Goal: Transaction & Acquisition: Subscribe to service/newsletter

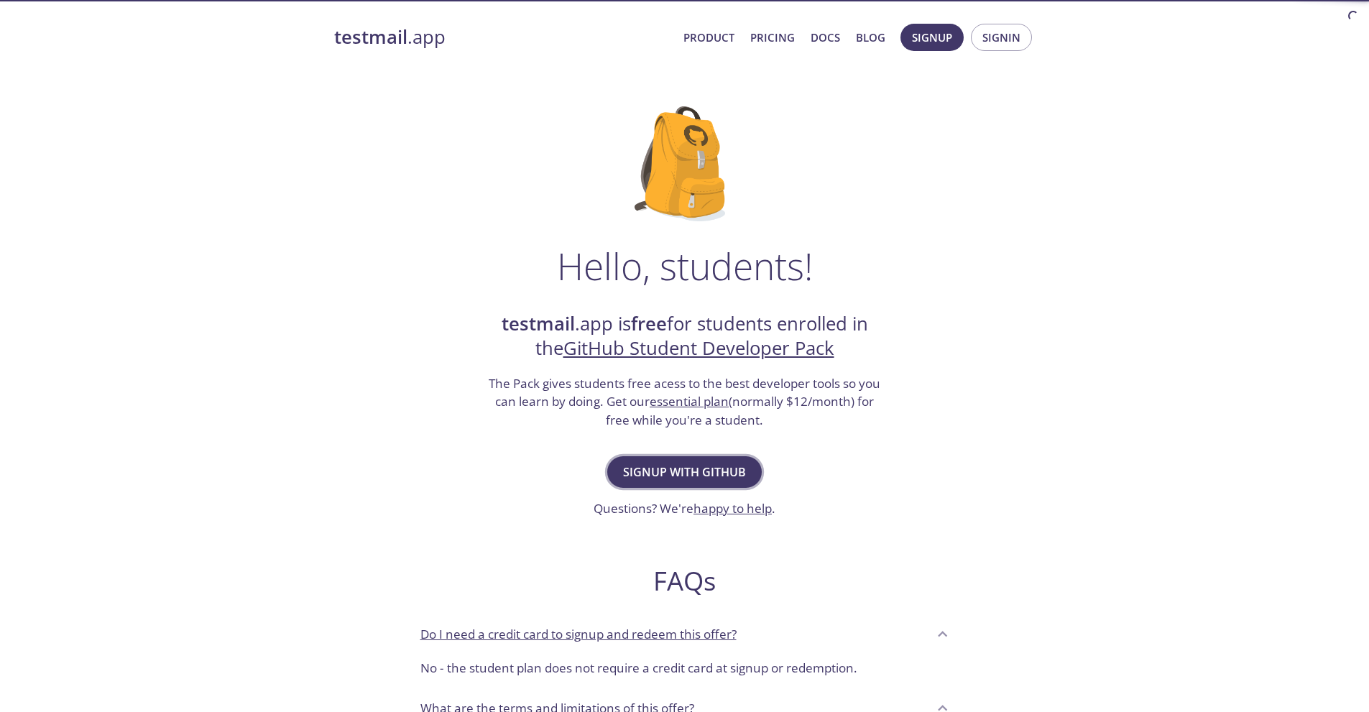
click at [718, 483] on button "Signup with GitHub" at bounding box center [684, 472] width 154 height 32
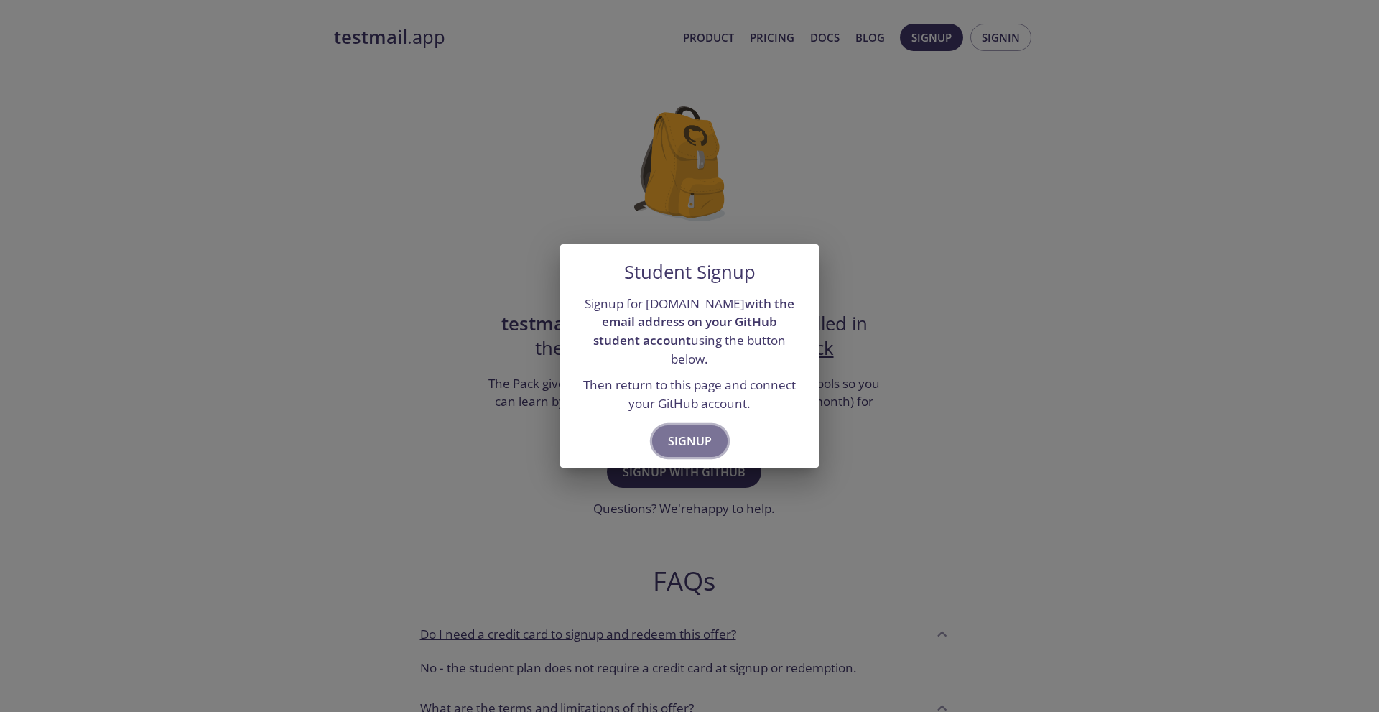
click at [693, 431] on span "Signup" at bounding box center [690, 441] width 44 height 20
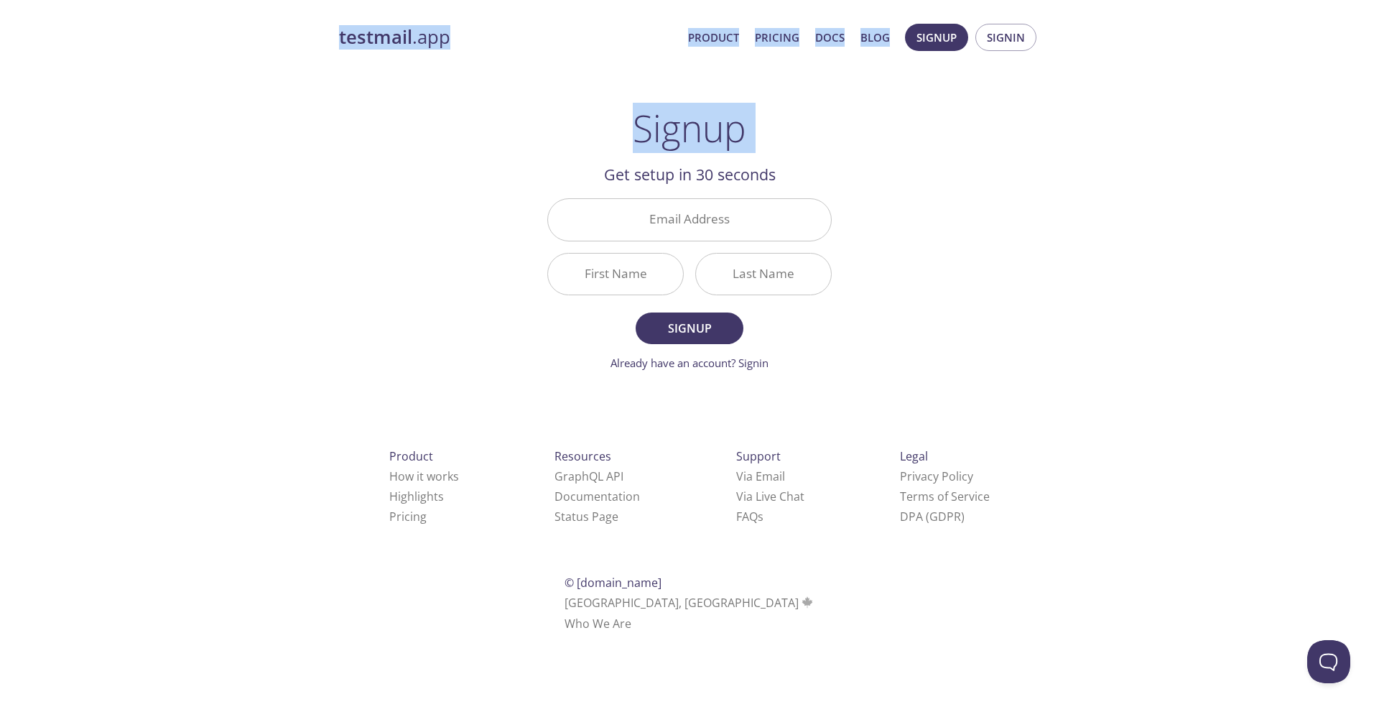
drag, startPoint x: 535, startPoint y: 65, endPoint x: 330, endPoint y: 31, distance: 208.3
click at [330, 31] on div "testmail .app Product Pricing Docs Blog Signup Signin Signup Get setup in 30 se…" at bounding box center [690, 343] width 736 height 659
drag, startPoint x: 458, startPoint y: 52, endPoint x: 470, endPoint y: 51, distance: 12.2
click at [458, 52] on div "testmail .app Product Pricing Docs Blog Signup Signin" at bounding box center [689, 37] width 701 height 46
drag, startPoint x: 502, startPoint y: 23, endPoint x: 329, endPoint y: 27, distance: 173.2
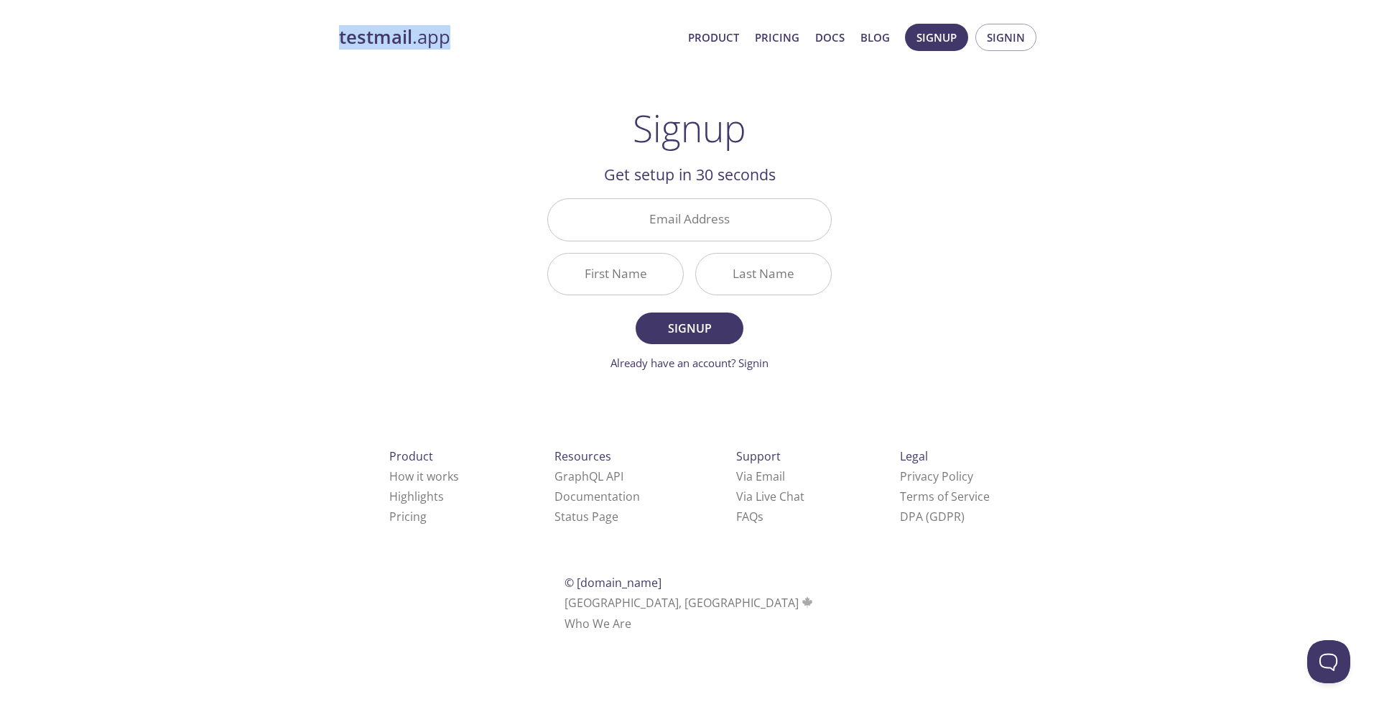
click at [329, 27] on div "testmail .app Product Pricing Docs Blog Signup Signin Signup Get setup in 30 se…" at bounding box center [690, 343] width 736 height 659
copy link "testmail .app"
click at [613, 200] on input "Email Address" at bounding box center [689, 219] width 283 height 41
type input "[EMAIL_ADDRESS][DOMAIN_NAME]"
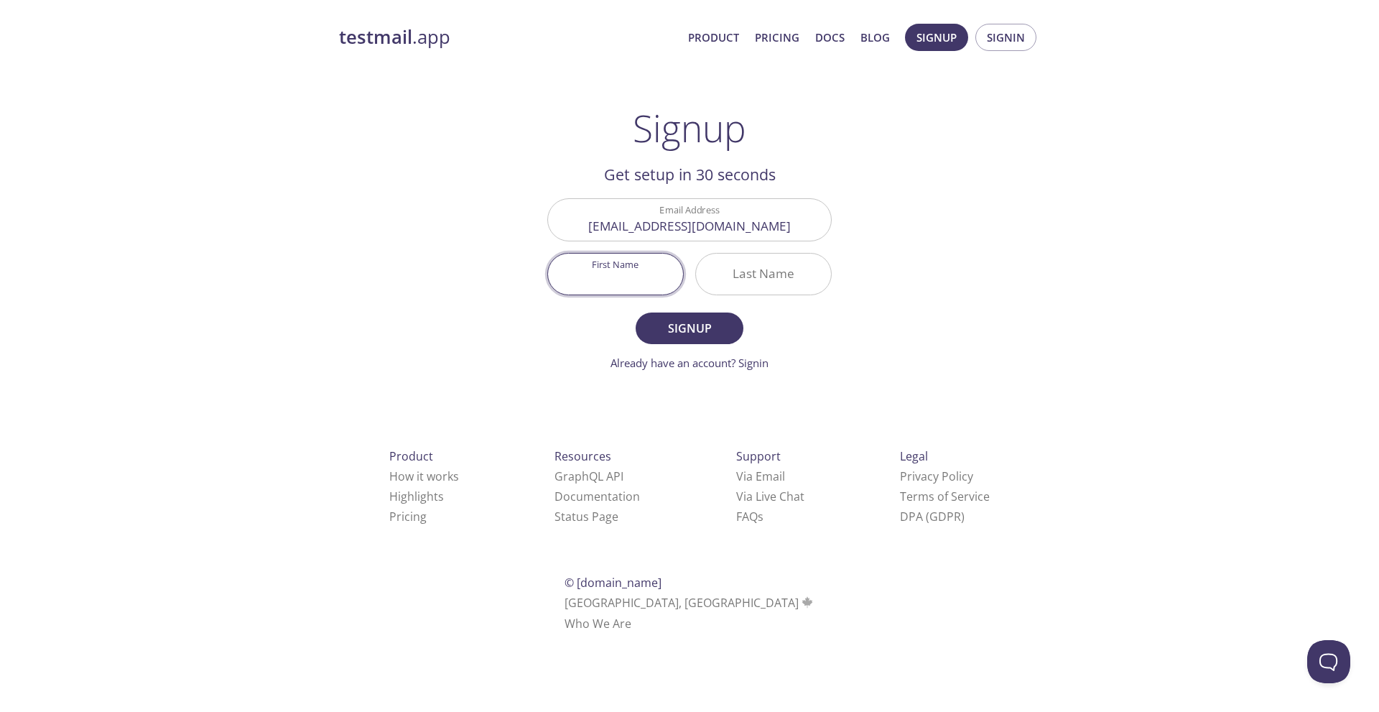
click at [659, 268] on input "First Name" at bounding box center [615, 274] width 135 height 41
click at [647, 284] on input "First Name" at bounding box center [615, 274] width 135 height 41
drag, startPoint x: 767, startPoint y: 217, endPoint x: 777, endPoint y: 222, distance: 11.9
click at [768, 217] on input "[EMAIL_ADDRESS][DOMAIN_NAME]" at bounding box center [689, 219] width 283 height 41
click at [799, 232] on input "[EMAIL_ADDRESS][DOMAIN_NAME]" at bounding box center [689, 219] width 283 height 41
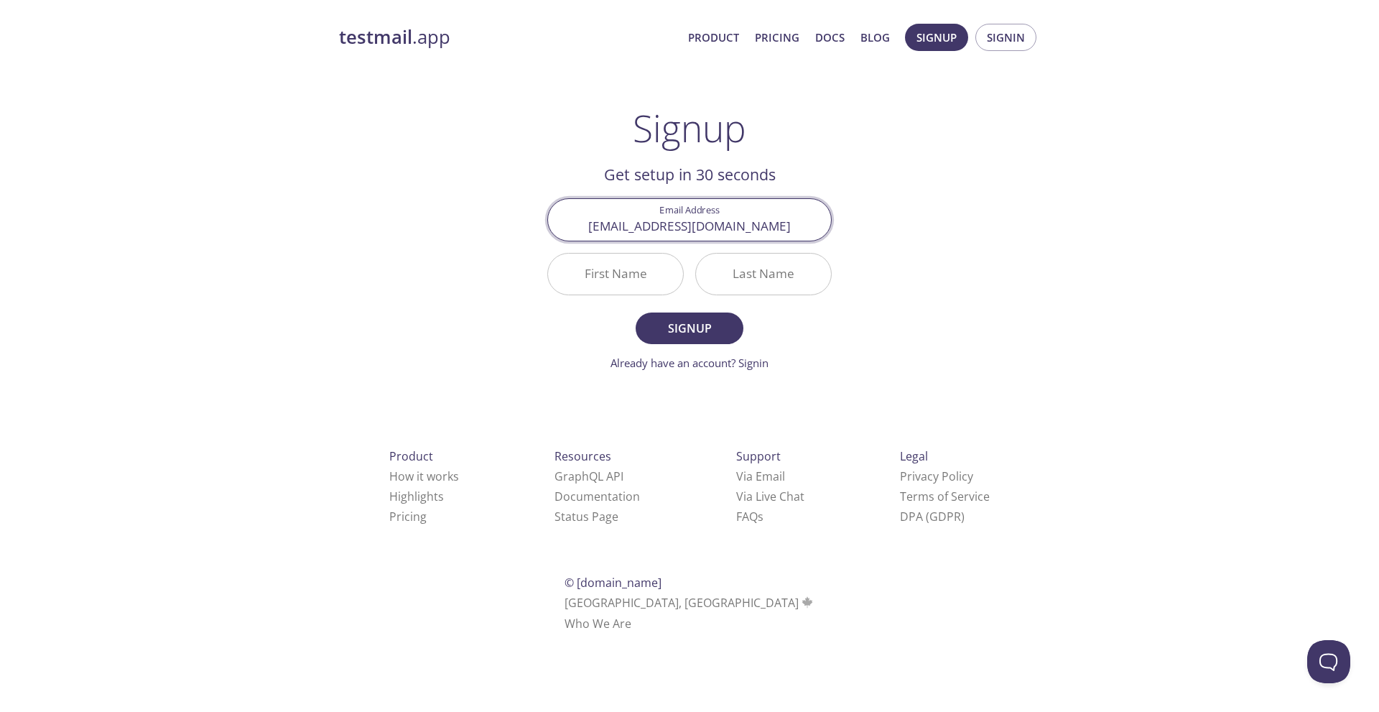
click at [584, 289] on input "First Name" at bounding box center [615, 274] width 135 height 41
type input ","
type input "Mahabub"
click at [802, 282] on input "Last Name" at bounding box center [763, 274] width 135 height 41
type input "tamim"
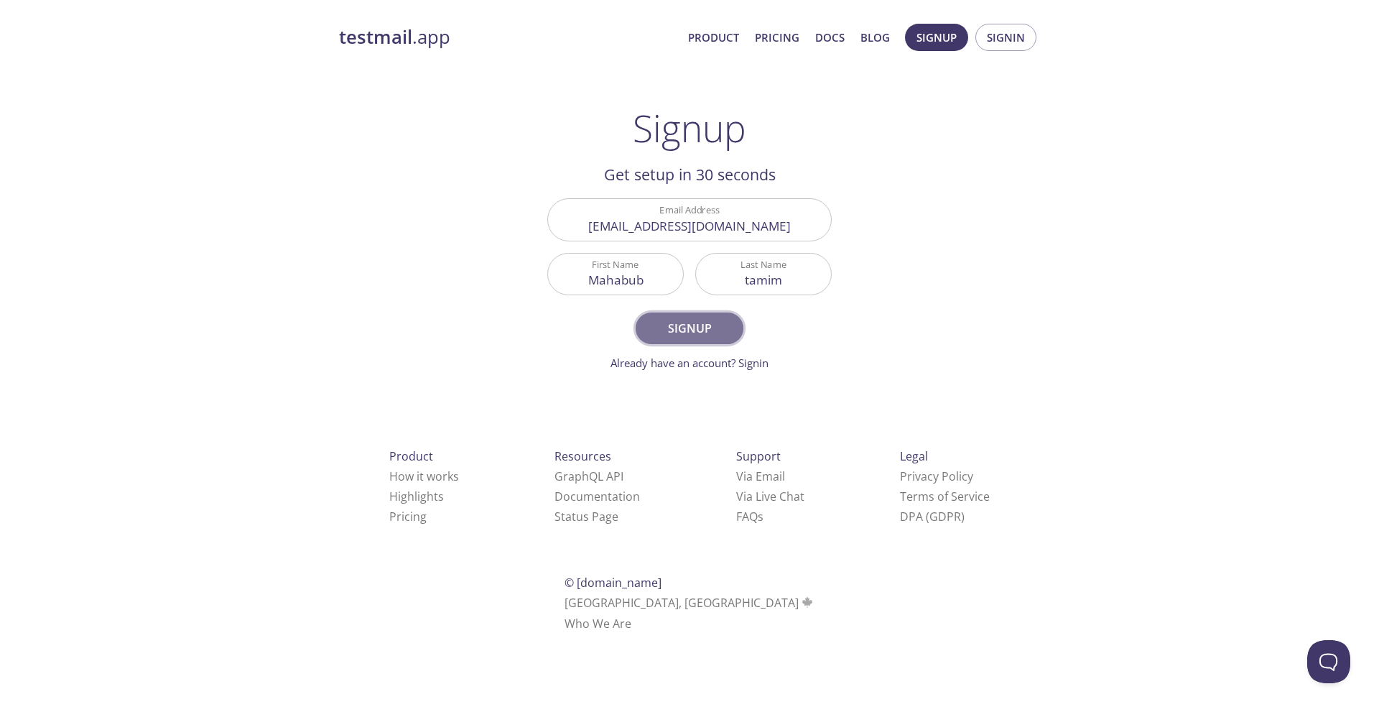
click at [705, 320] on span "Signup" at bounding box center [690, 328] width 76 height 20
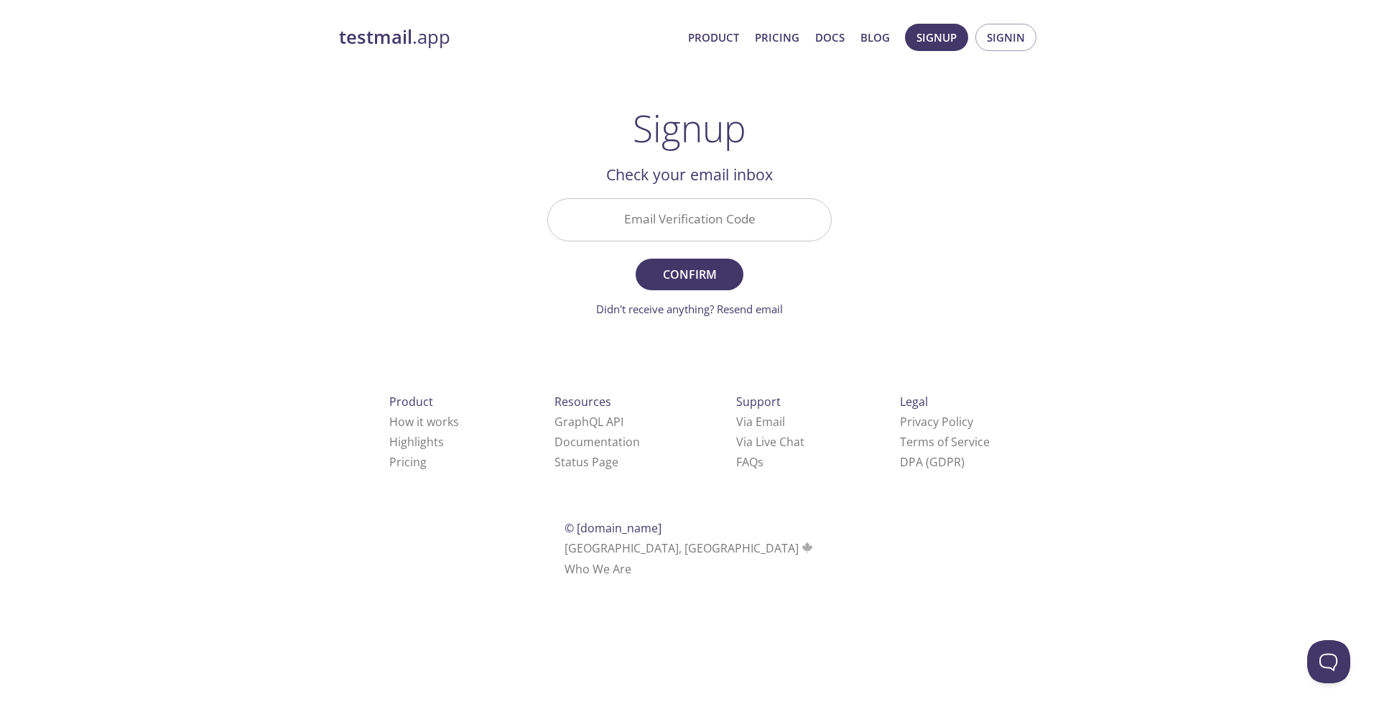
click at [698, 229] on input "Email Verification Code" at bounding box center [689, 219] width 283 height 41
paste input "2WDNGNQ"
type input "2WDNGNQ"
click at [700, 269] on span "Confirm" at bounding box center [690, 274] width 76 height 20
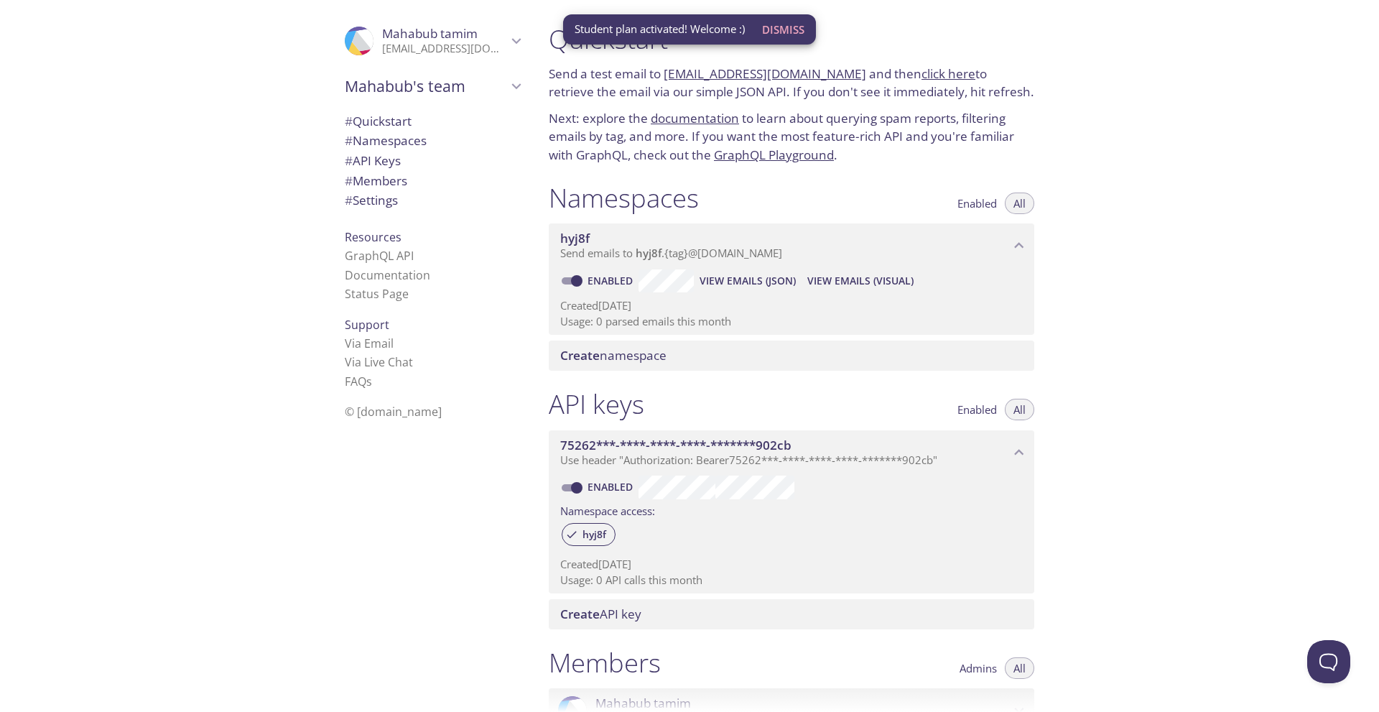
click at [1126, 263] on div "Quickstart Send a test email to hyj8f.test@inbox.testmail.app and then click he…" at bounding box center [958, 356] width 842 height 712
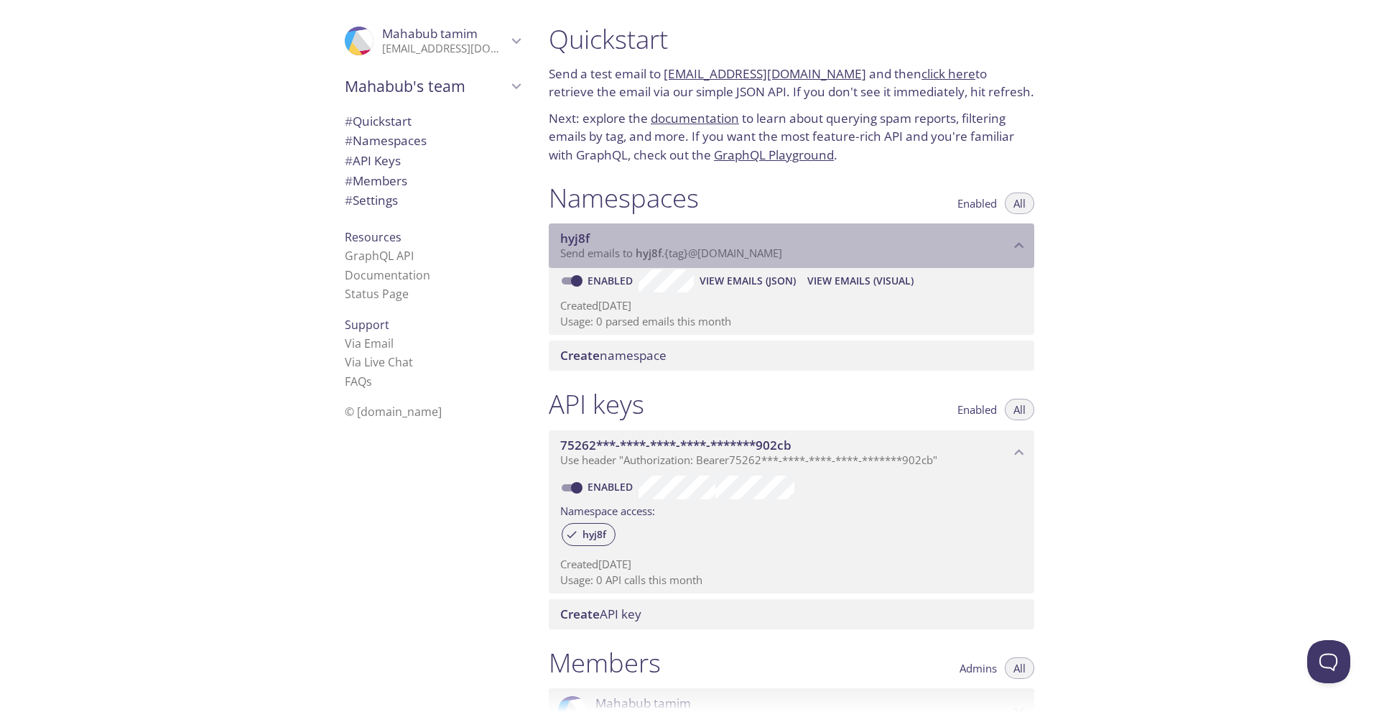
click at [1014, 249] on icon "hyj8f namespace" at bounding box center [1019, 245] width 19 height 19
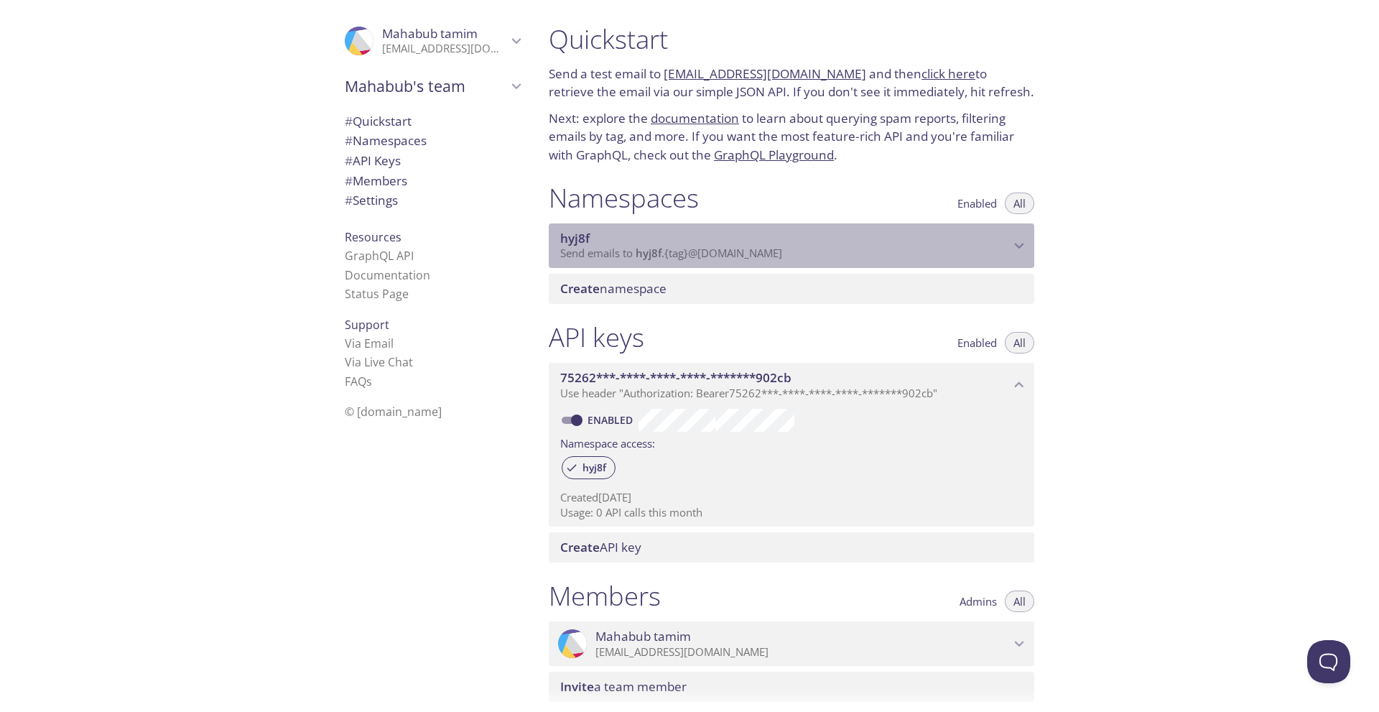
click at [1014, 249] on icon "hyj8f namespace" at bounding box center [1019, 245] width 19 height 19
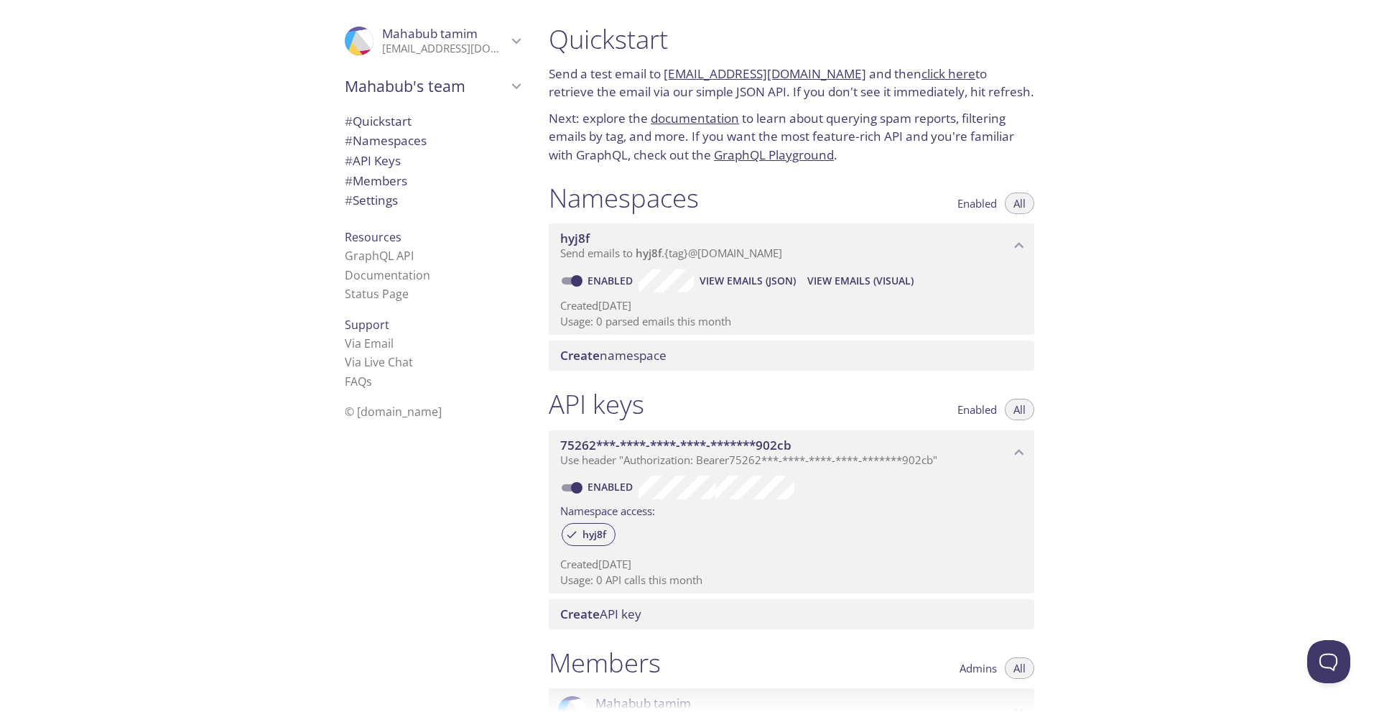
click at [1014, 249] on icon "hyj8f namespace" at bounding box center [1019, 245] width 19 height 19
